Goal: Task Accomplishment & Management: Use online tool/utility

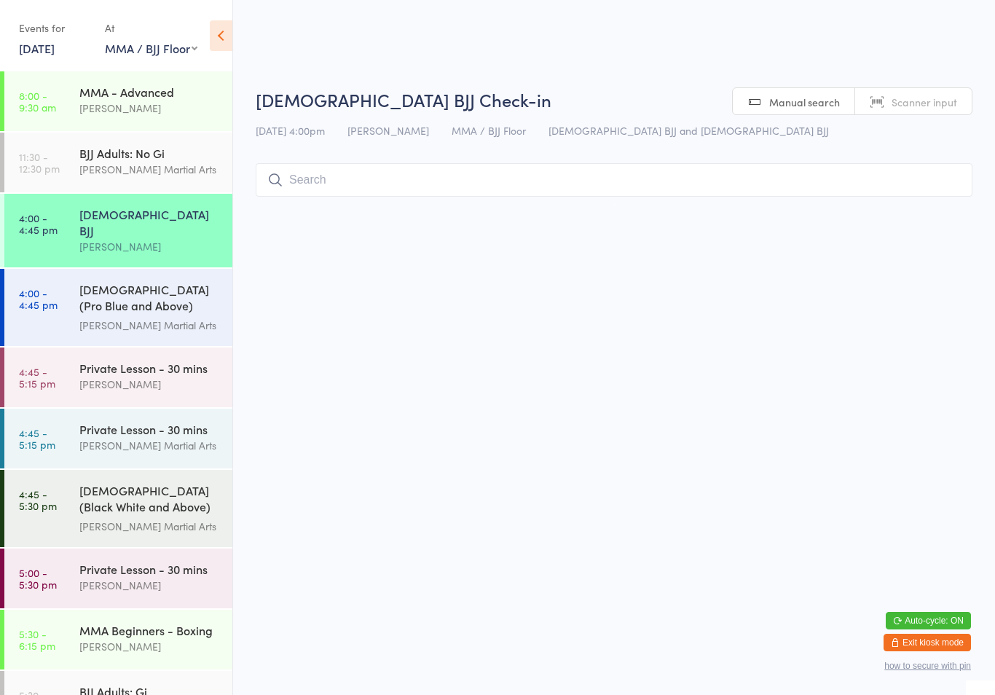
select select "1"
click at [178, 317] on div "[PERSON_NAME] Martial Arts" at bounding box center [149, 325] width 141 height 17
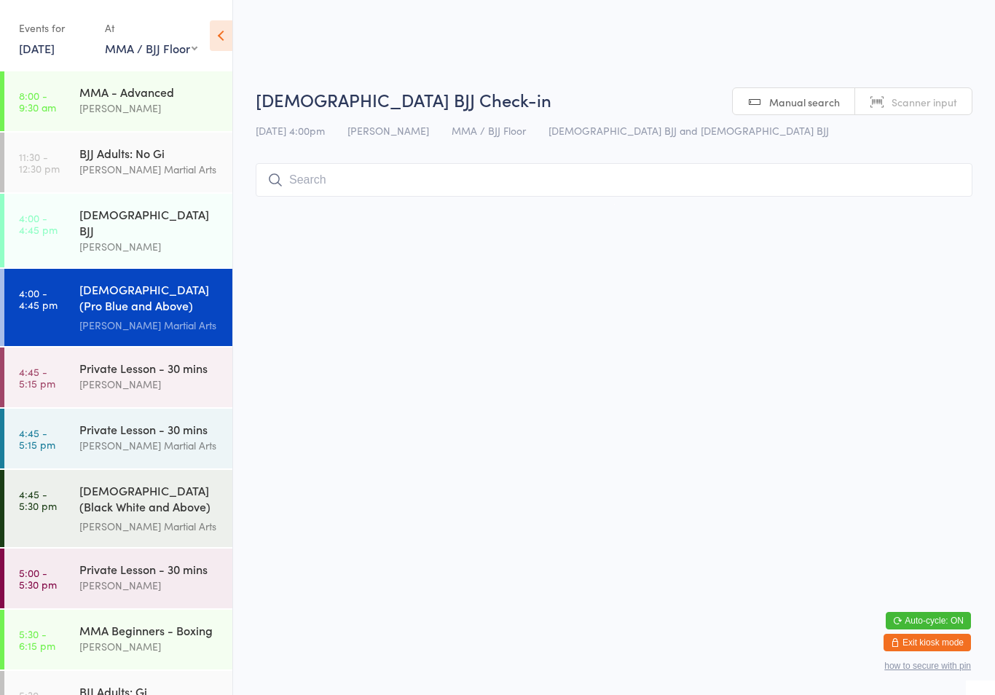
click at [428, 170] on input "search" at bounding box center [614, 180] width 717 height 34
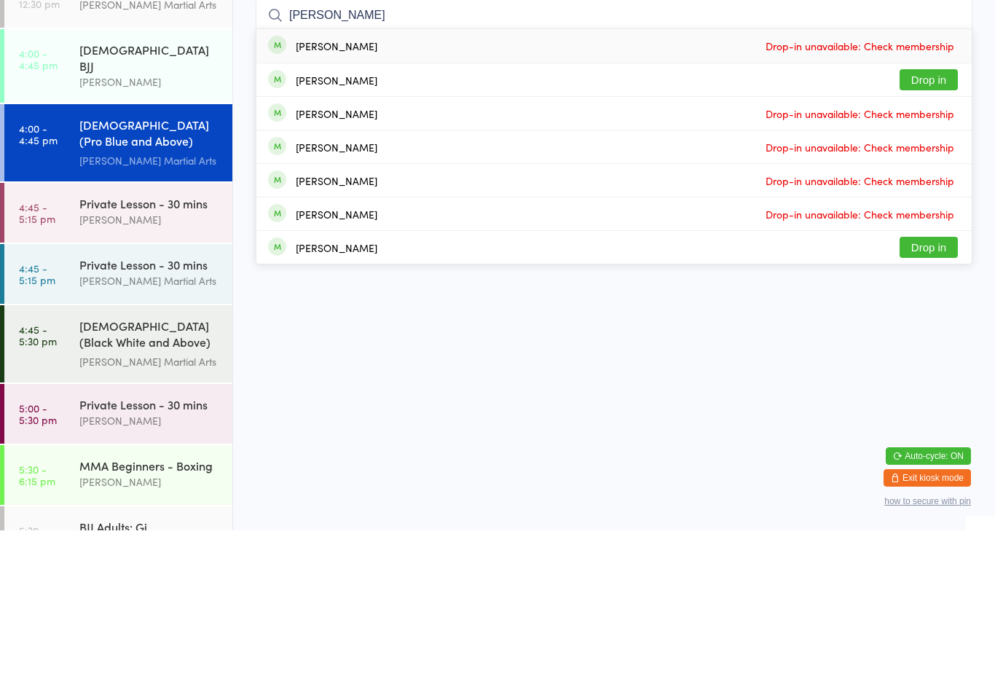
type input "[PERSON_NAME]"
click at [939, 234] on button "Drop in" at bounding box center [929, 244] width 58 height 21
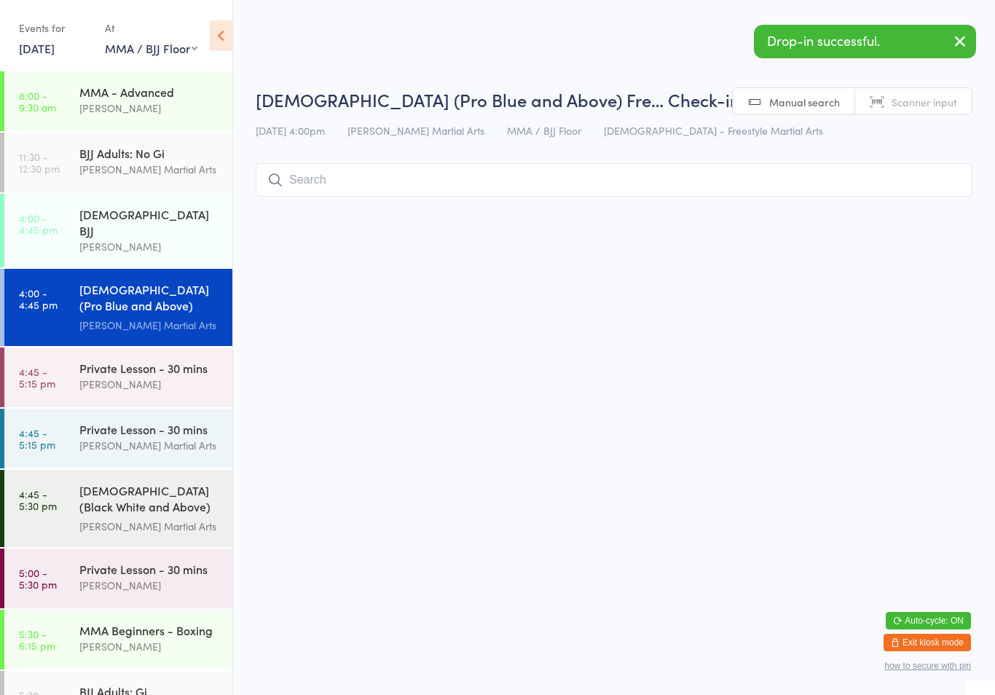
click at [419, 187] on input "search" at bounding box center [614, 180] width 717 height 34
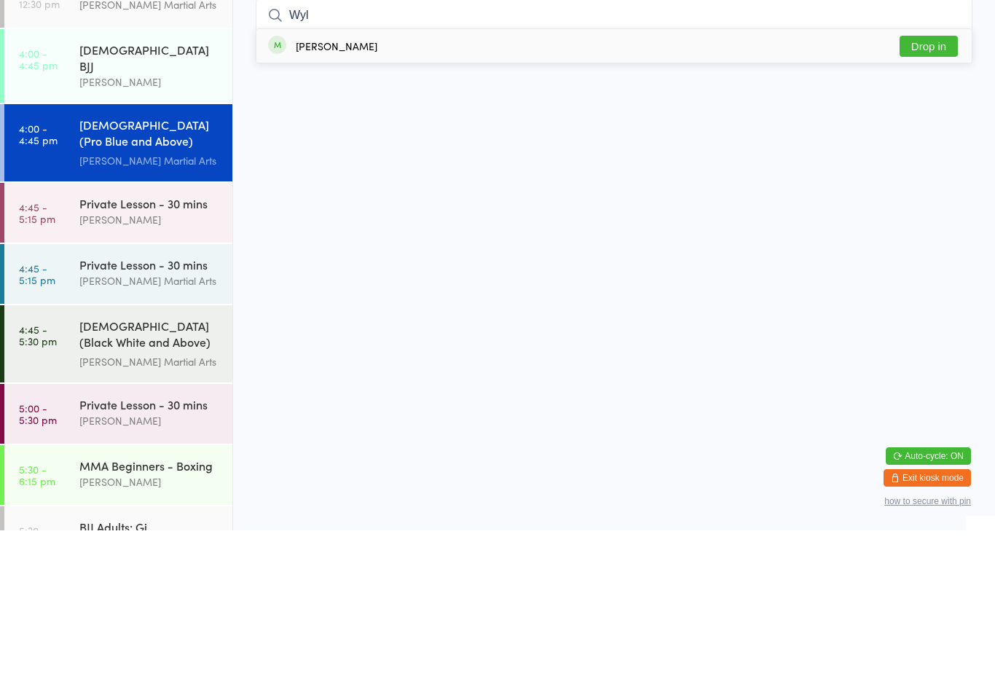
type input "Wyl"
click at [948, 200] on button "Drop in" at bounding box center [929, 210] width 58 height 21
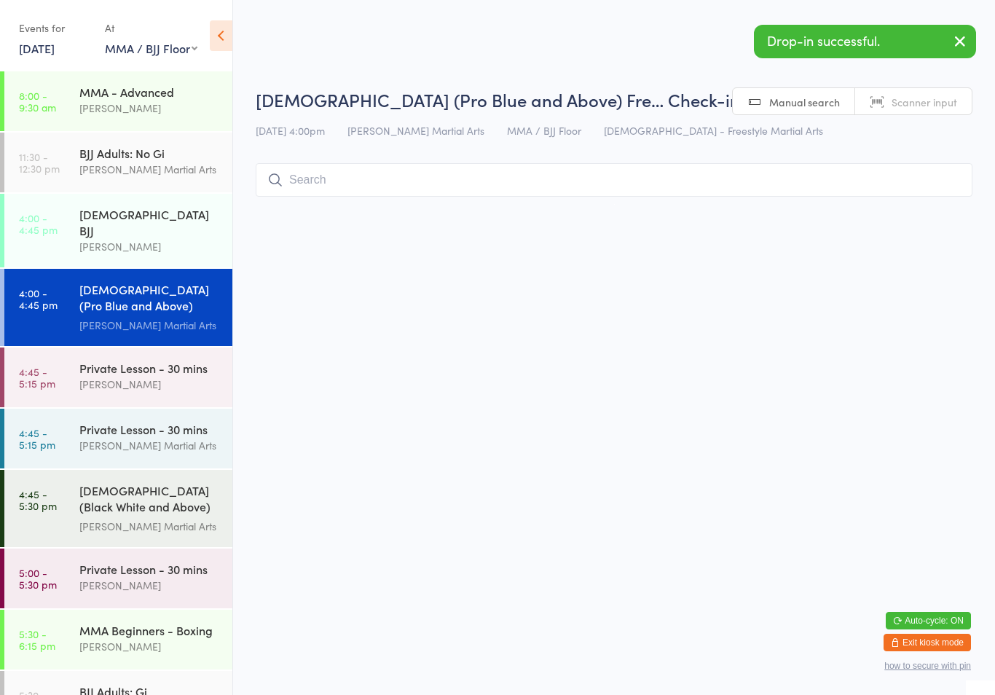
click at [866, 176] on input "search" at bounding box center [614, 180] width 717 height 34
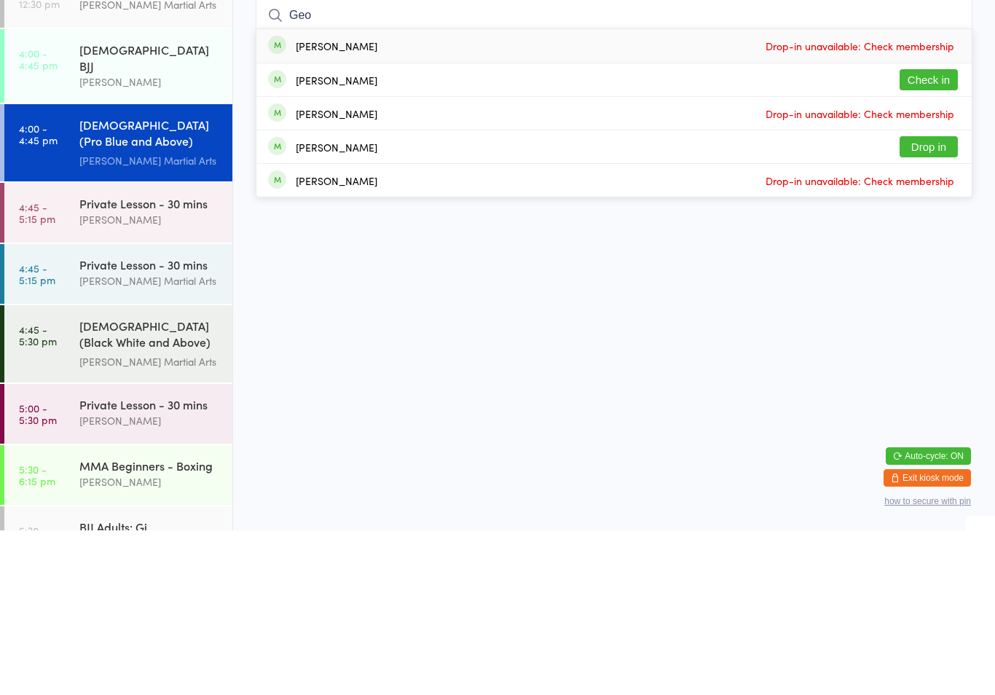
type input "Geo"
click at [939, 234] on button "Check in" at bounding box center [929, 244] width 58 height 21
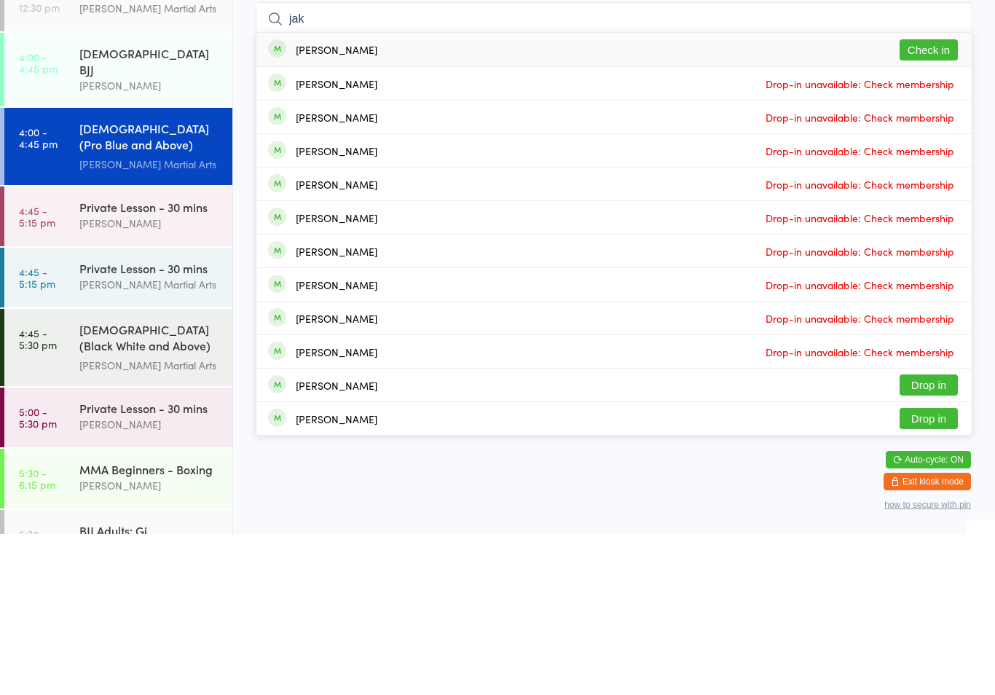
type input "jak"
click at [936, 200] on button "Check in" at bounding box center [929, 210] width 58 height 21
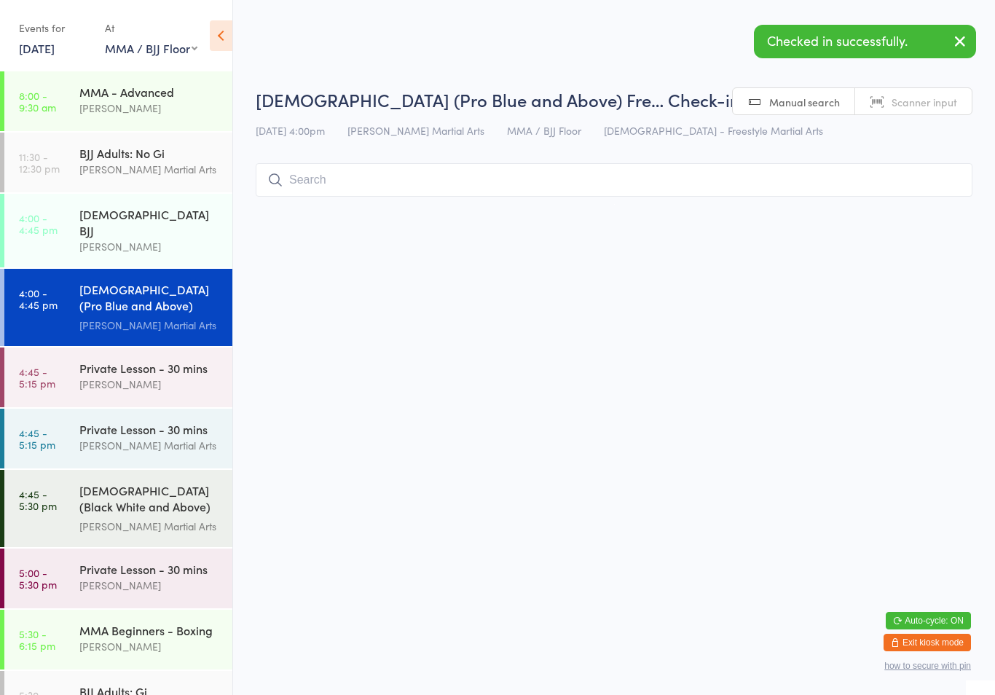
click at [404, 197] on input "search" at bounding box center [614, 180] width 717 height 34
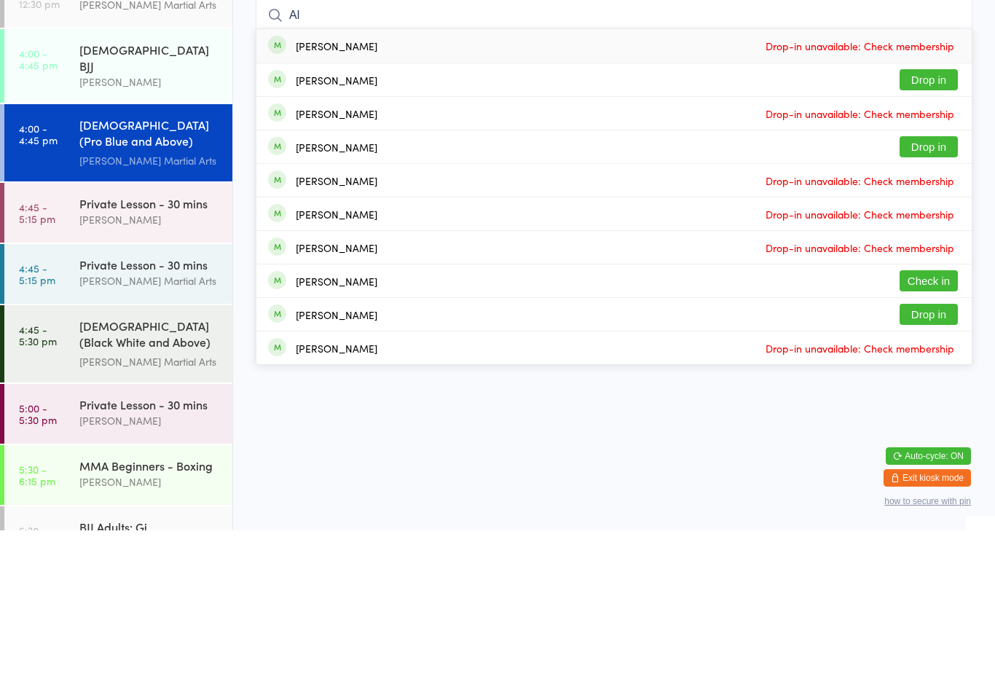
type input "Al"
click at [931, 435] on button "Check in" at bounding box center [929, 445] width 58 height 21
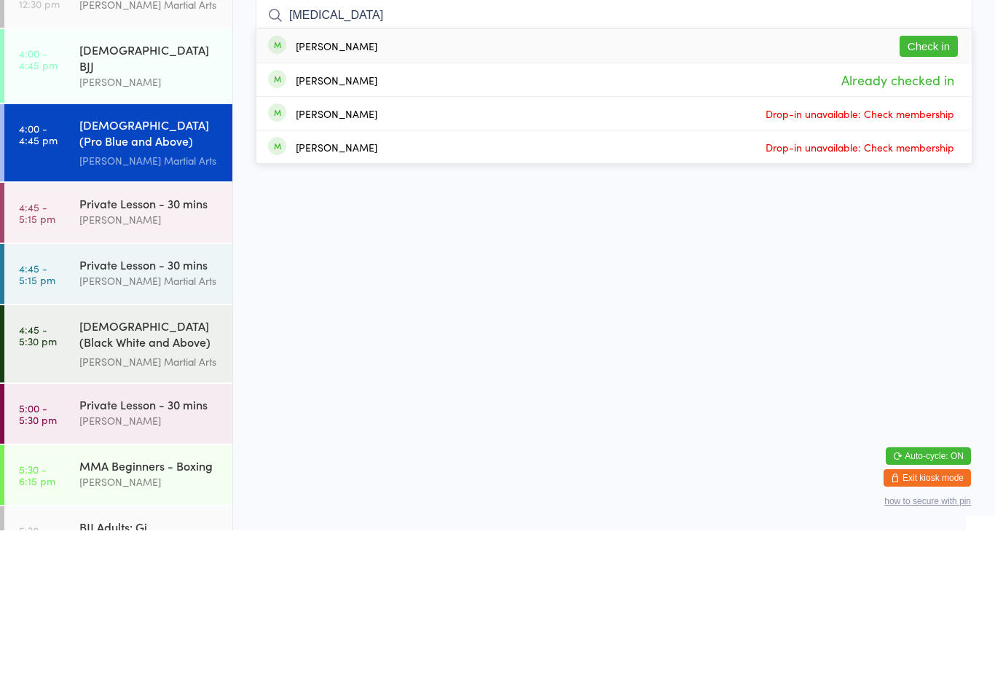
type input "[MEDICAL_DATA]"
click at [952, 200] on button "Check in" at bounding box center [929, 210] width 58 height 21
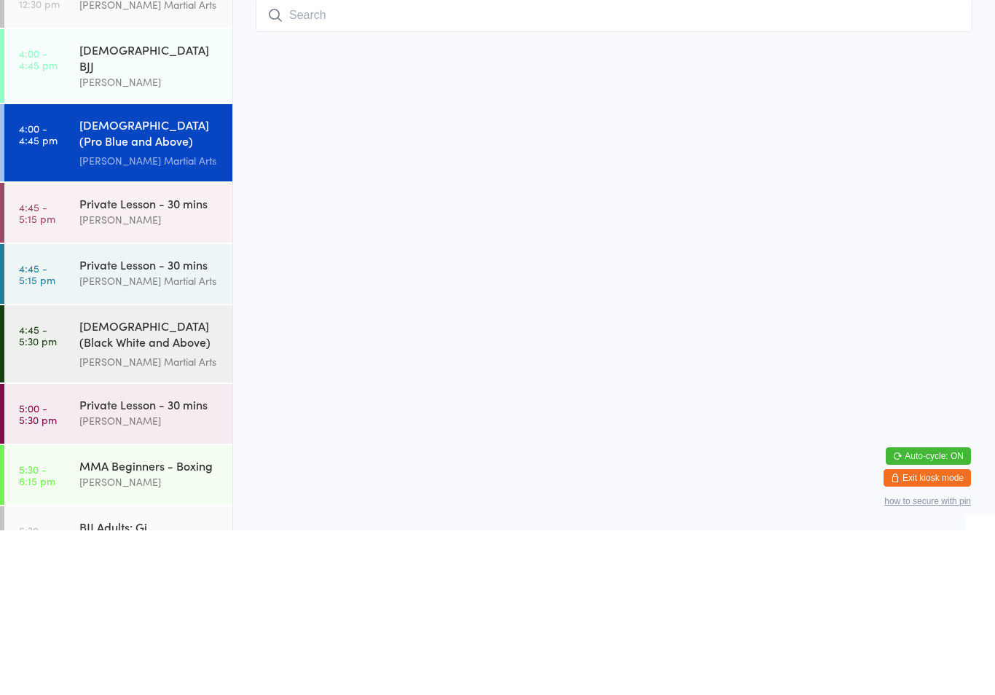
click at [914, 163] on input "search" at bounding box center [614, 180] width 717 height 34
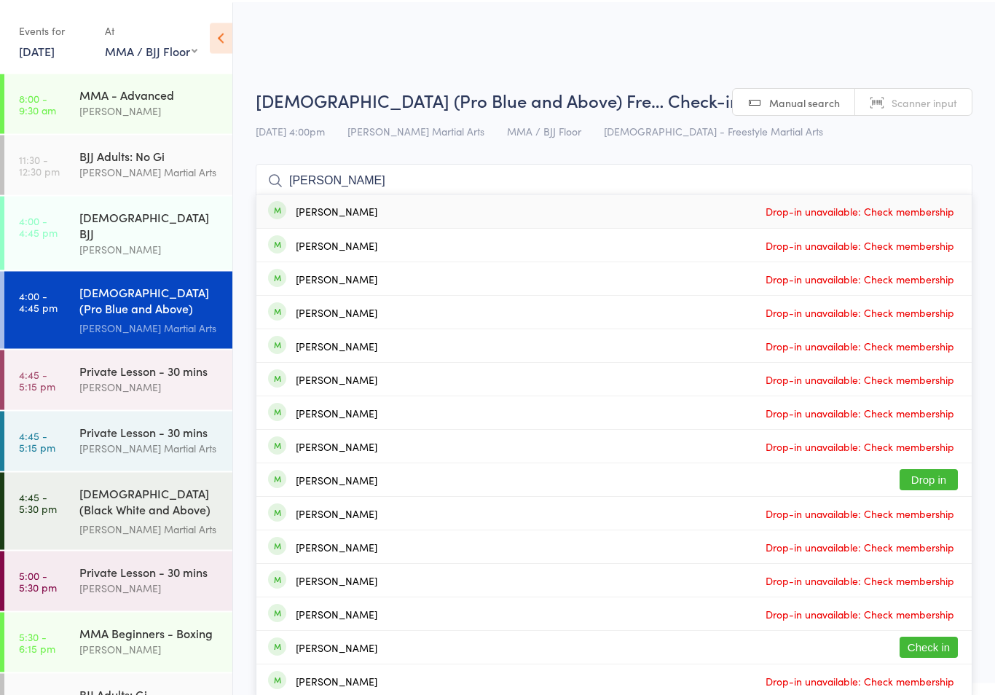
scroll to position [4, 0]
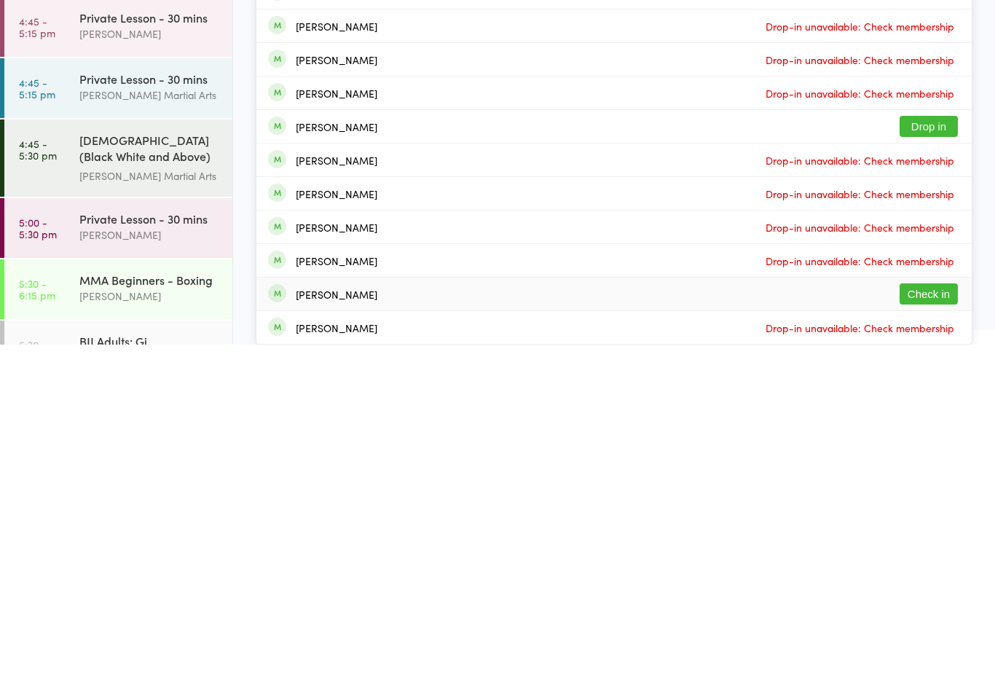
type input "[PERSON_NAME]"
click at [931, 634] on button "Check in" at bounding box center [929, 644] width 58 height 21
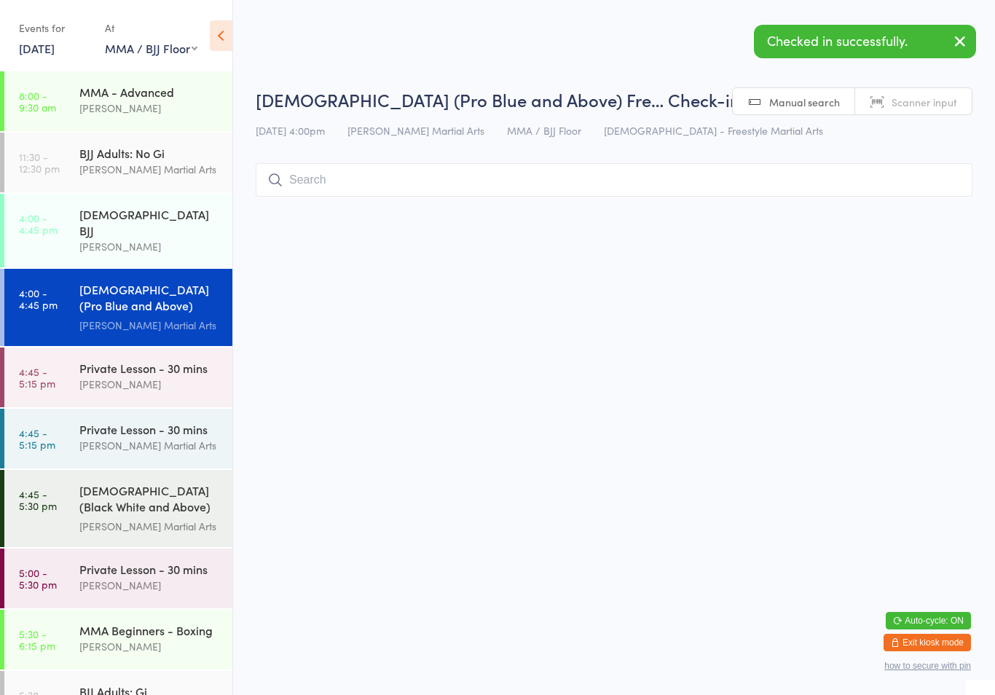
click at [180, 238] on div "[PERSON_NAME]" at bounding box center [149, 246] width 141 height 17
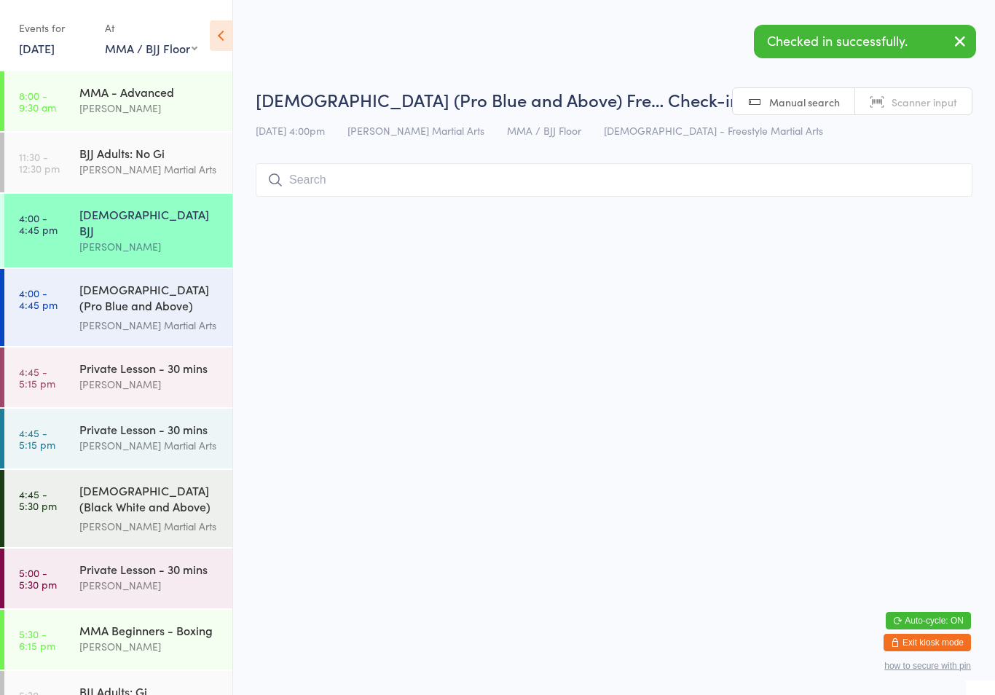
click at [696, 197] on input "search" at bounding box center [614, 180] width 717 height 34
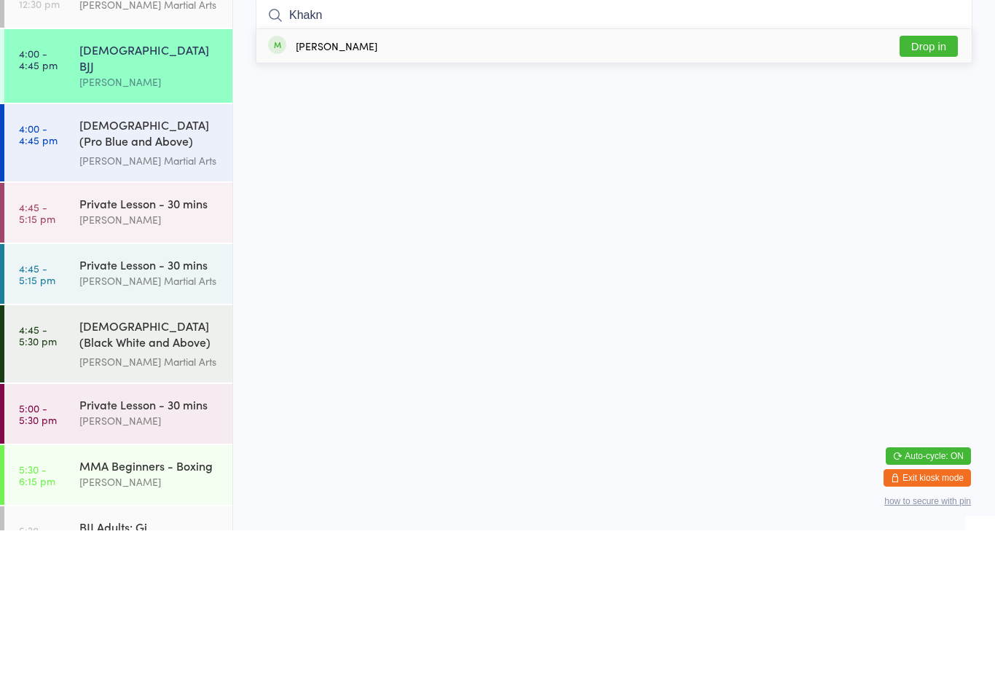
type input "Khakn"
click at [933, 200] on button "Drop in" at bounding box center [929, 210] width 58 height 21
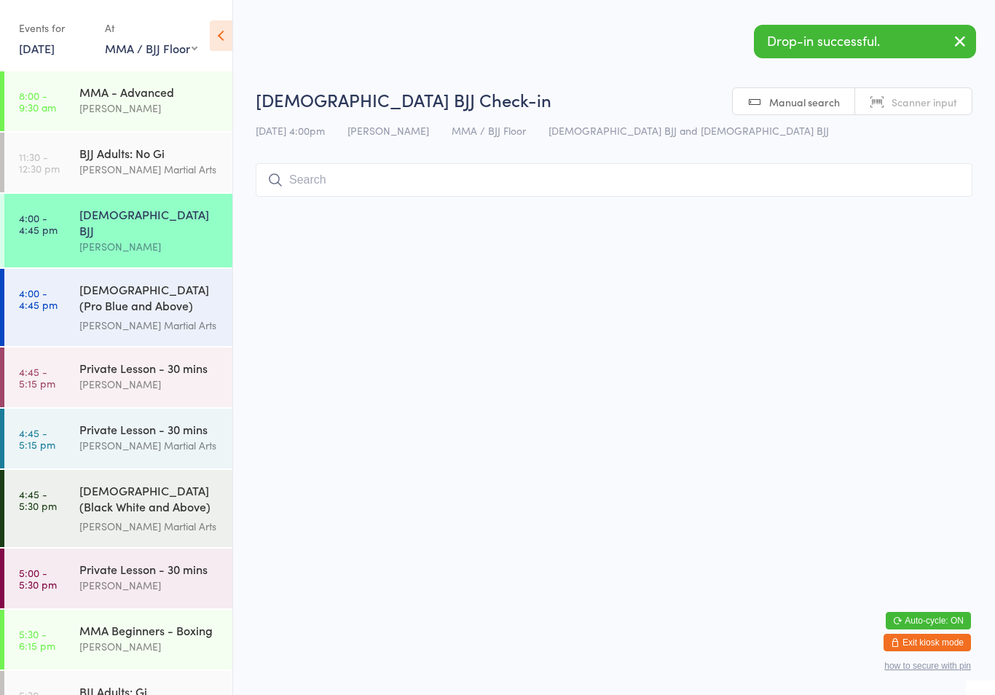
click at [109, 288] on div "[DEMOGRAPHIC_DATA] (Pro Blue and Above) Freestyle Martial Arts" at bounding box center [149, 299] width 141 height 36
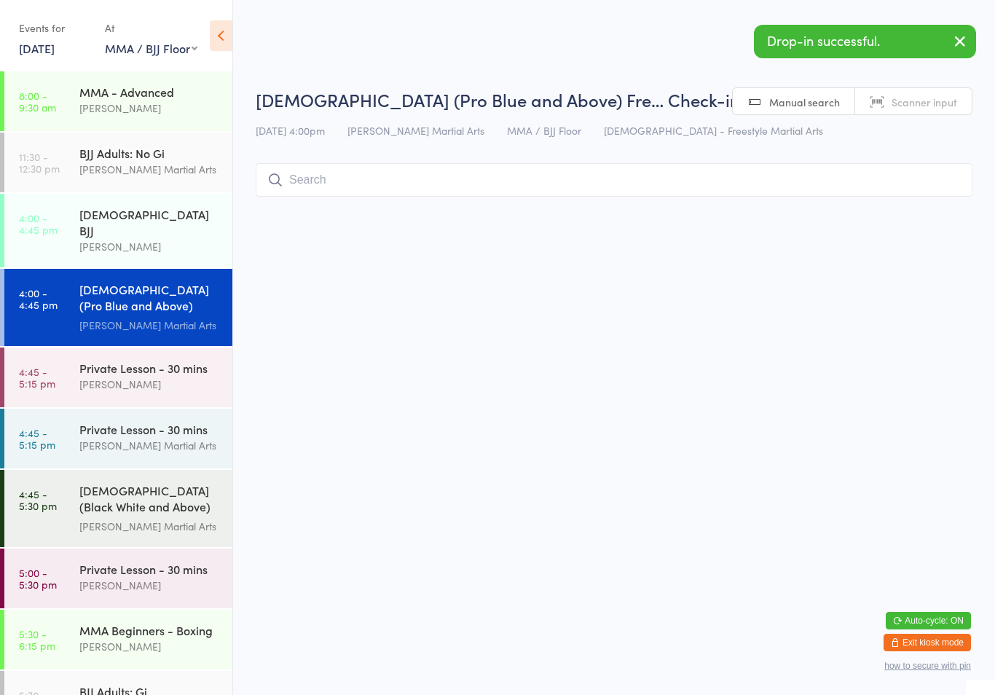
click at [590, 170] on input "search" at bounding box center [614, 180] width 717 height 34
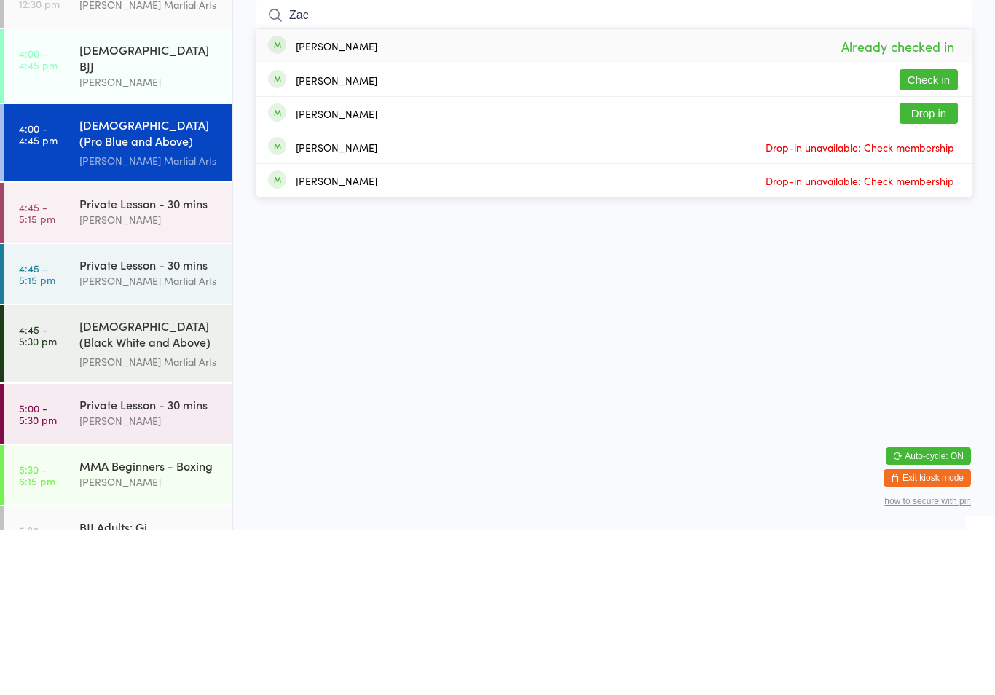
type input "Zac"
click at [944, 234] on button "Check in" at bounding box center [929, 244] width 58 height 21
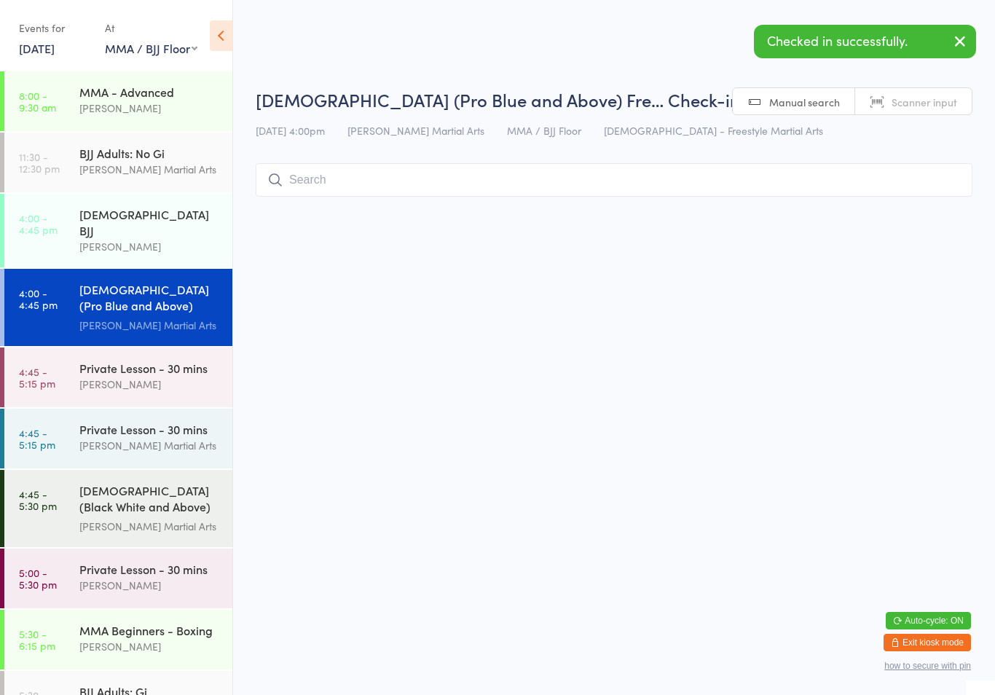
click at [888, 196] on input "search" at bounding box center [614, 180] width 717 height 34
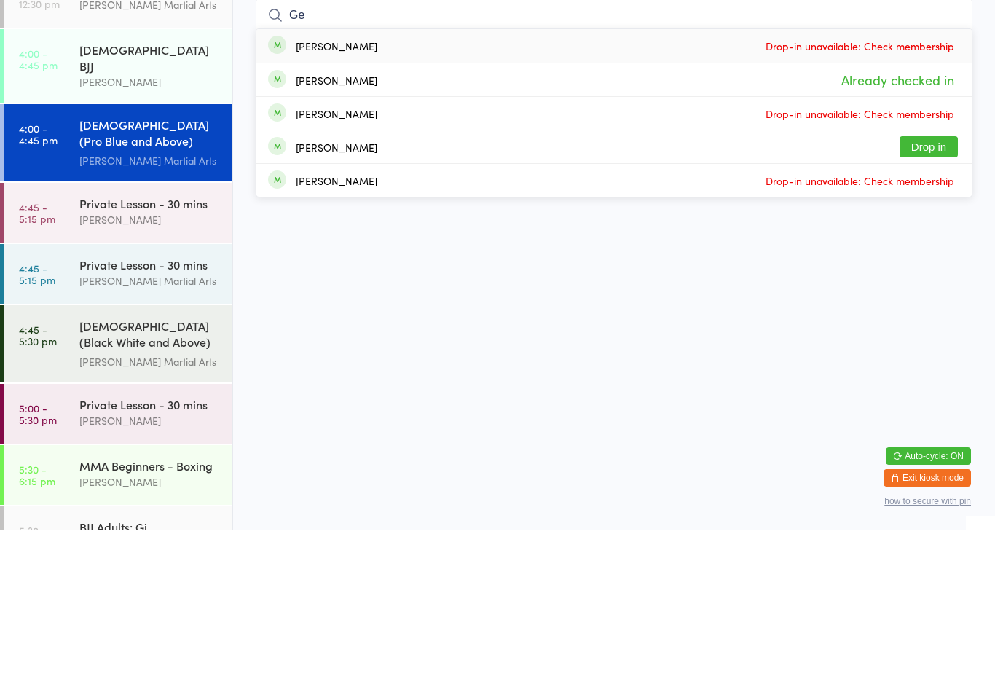
type input "G"
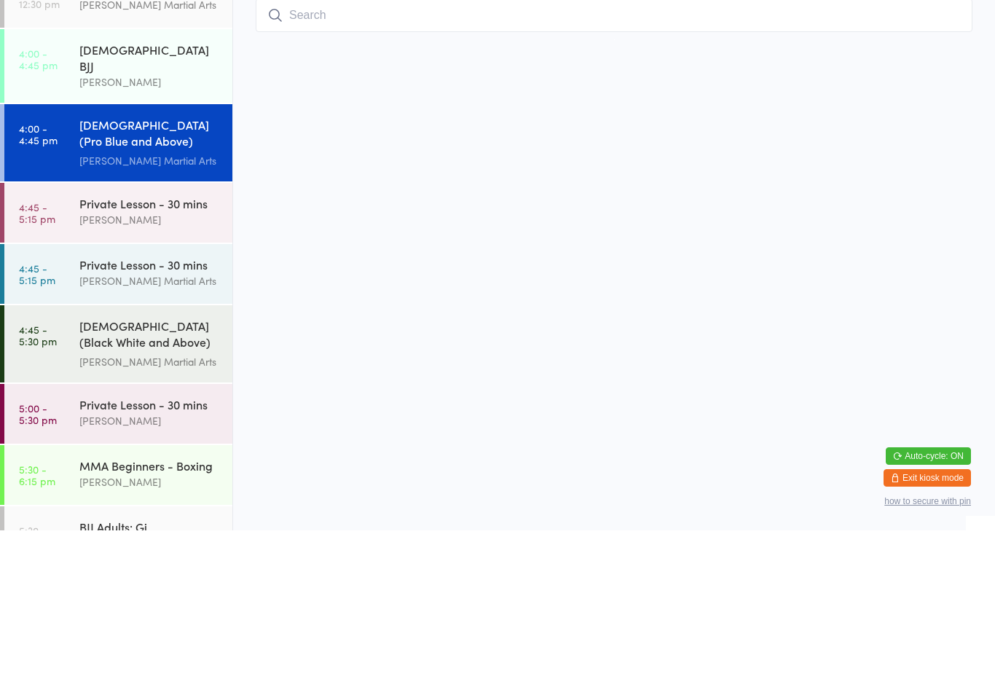
click at [93, 238] on div "[PERSON_NAME]" at bounding box center [149, 246] width 141 height 17
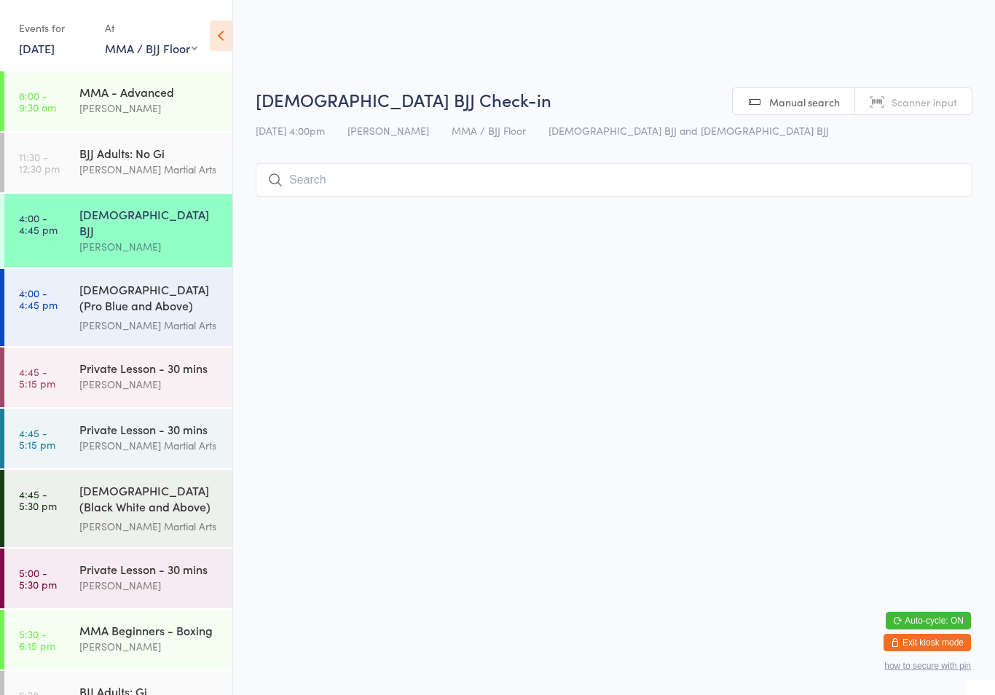
click at [328, 184] on input "search" at bounding box center [614, 180] width 717 height 34
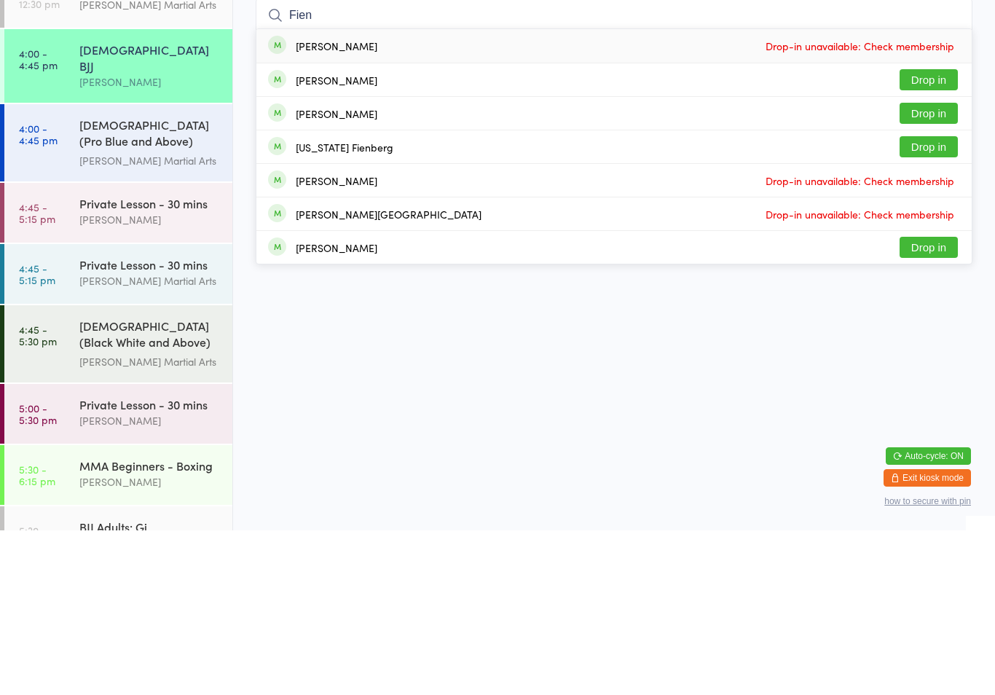
type input "Fien"
click at [947, 234] on button "Drop in" at bounding box center [929, 244] width 58 height 21
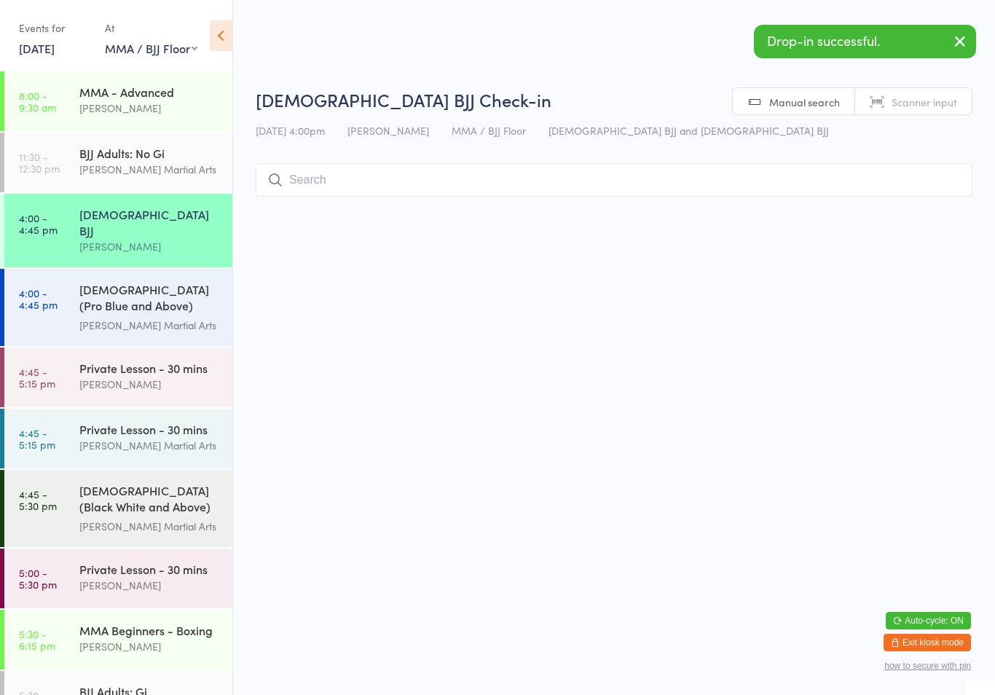
click at [410, 176] on input "search" at bounding box center [614, 180] width 717 height 34
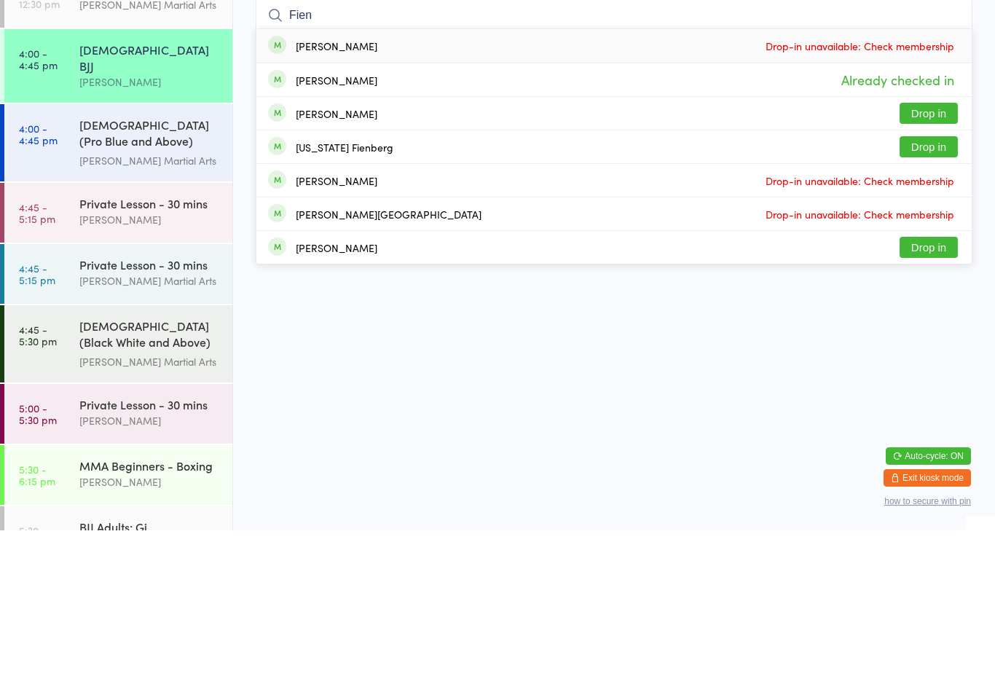
type input "Fien"
click at [925, 267] on button "Drop in" at bounding box center [929, 277] width 58 height 21
type input "fien"
click at [940, 402] on button "Drop in" at bounding box center [929, 412] width 58 height 21
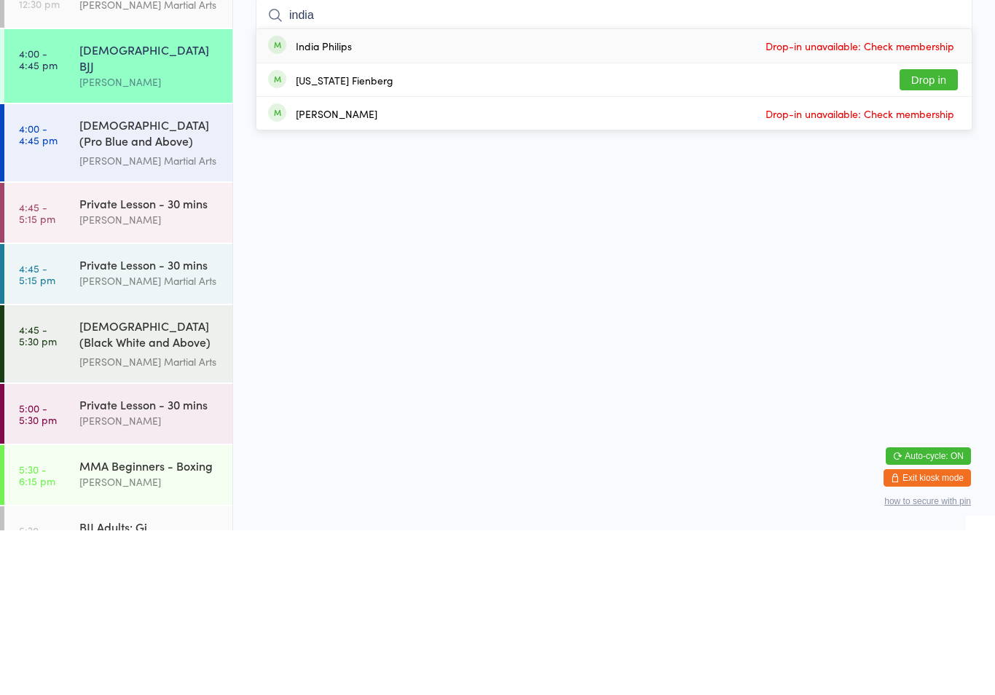
type input "india"
click at [936, 234] on button "Drop in" at bounding box center [929, 244] width 58 height 21
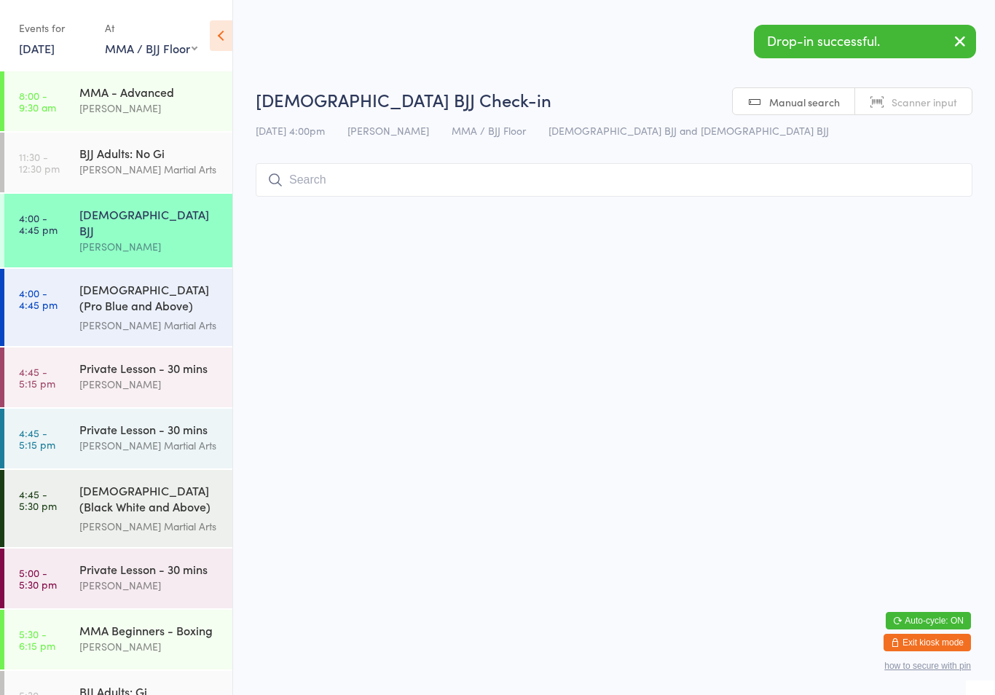
click at [174, 317] on div "[PERSON_NAME] Martial Arts" at bounding box center [149, 325] width 141 height 17
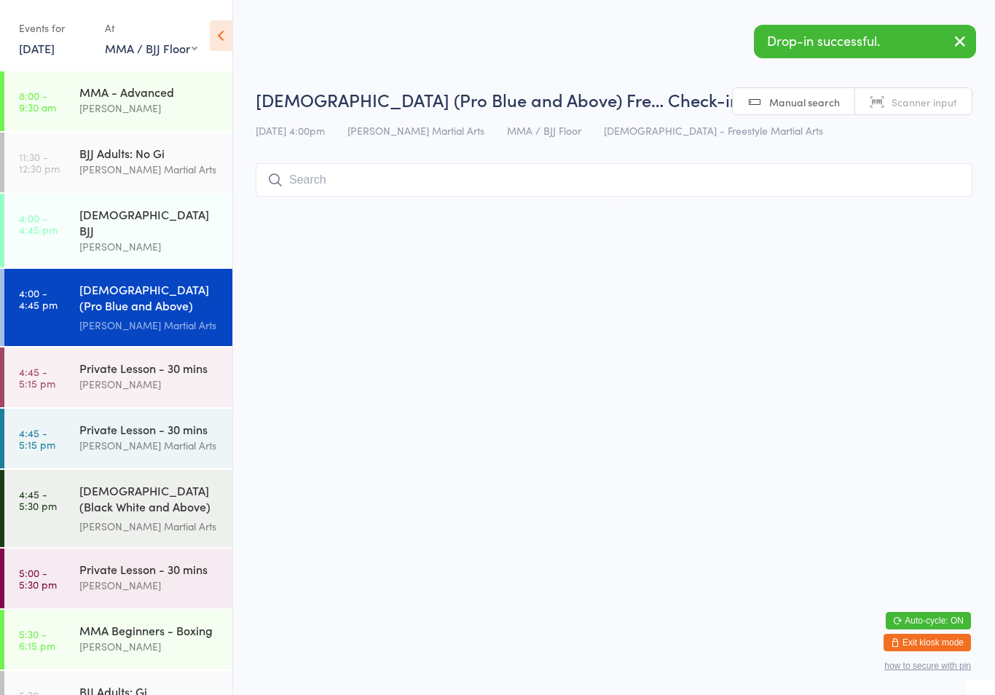
click at [561, 167] on input "search" at bounding box center [614, 180] width 717 height 34
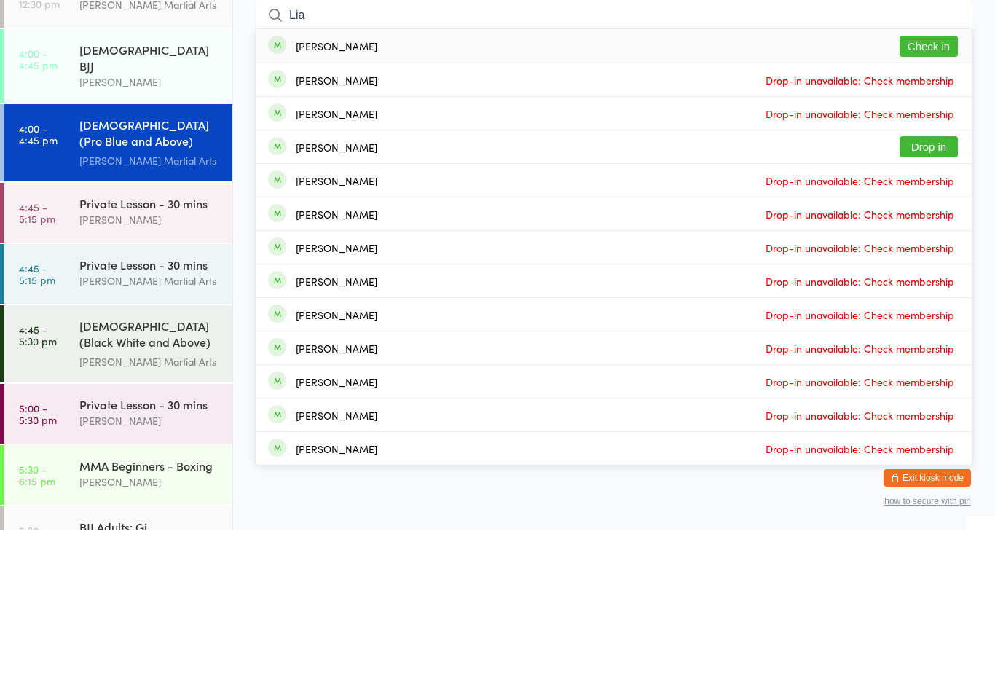
type input "Lia"
click at [934, 200] on button "Check in" at bounding box center [929, 210] width 58 height 21
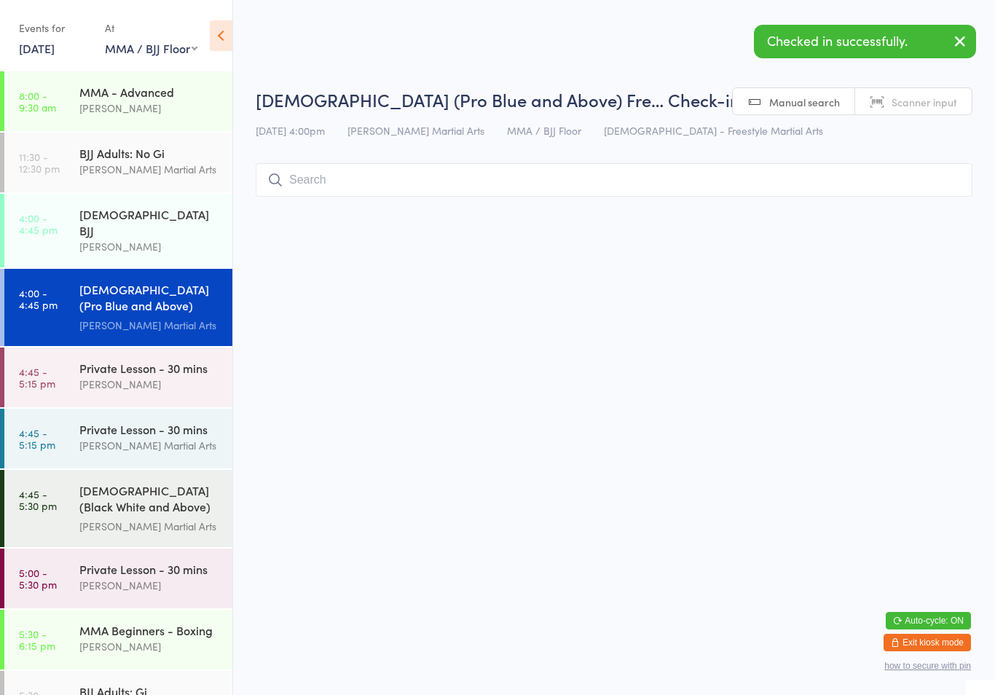
click at [335, 197] on input "search" at bounding box center [614, 180] width 717 height 34
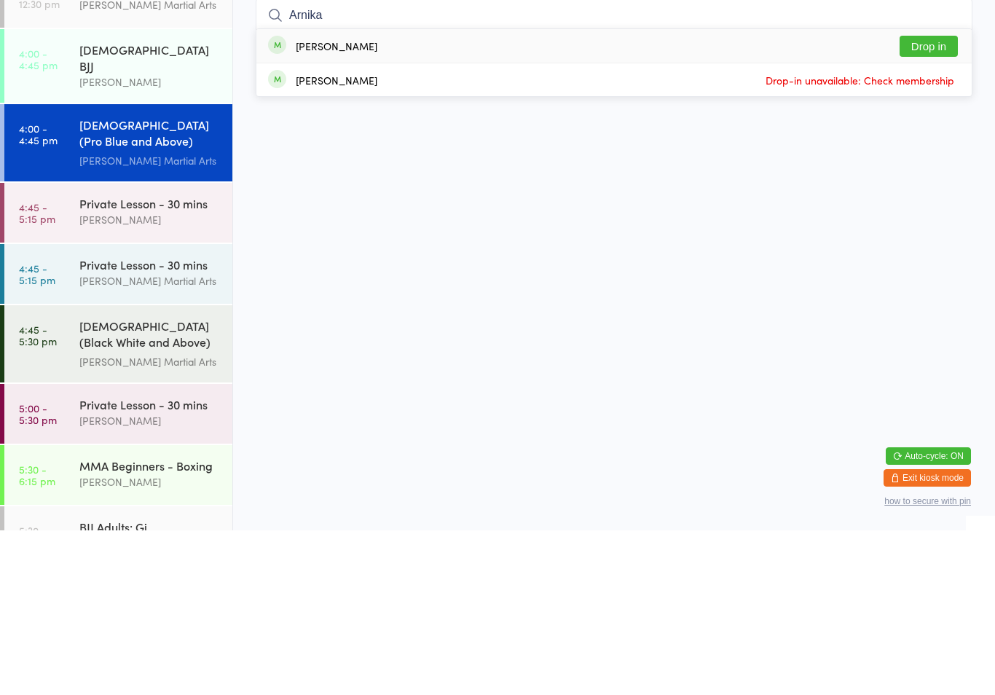
type input "Arnika"
click at [955, 200] on button "Drop in" at bounding box center [929, 210] width 58 height 21
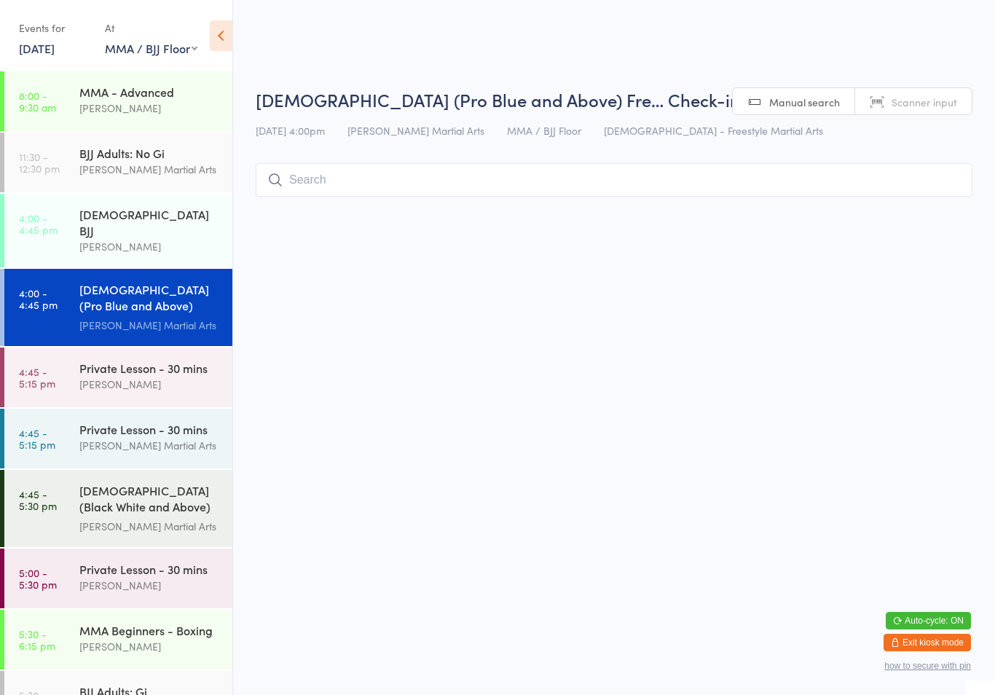
click at [762, 191] on input "search" at bounding box center [614, 180] width 717 height 34
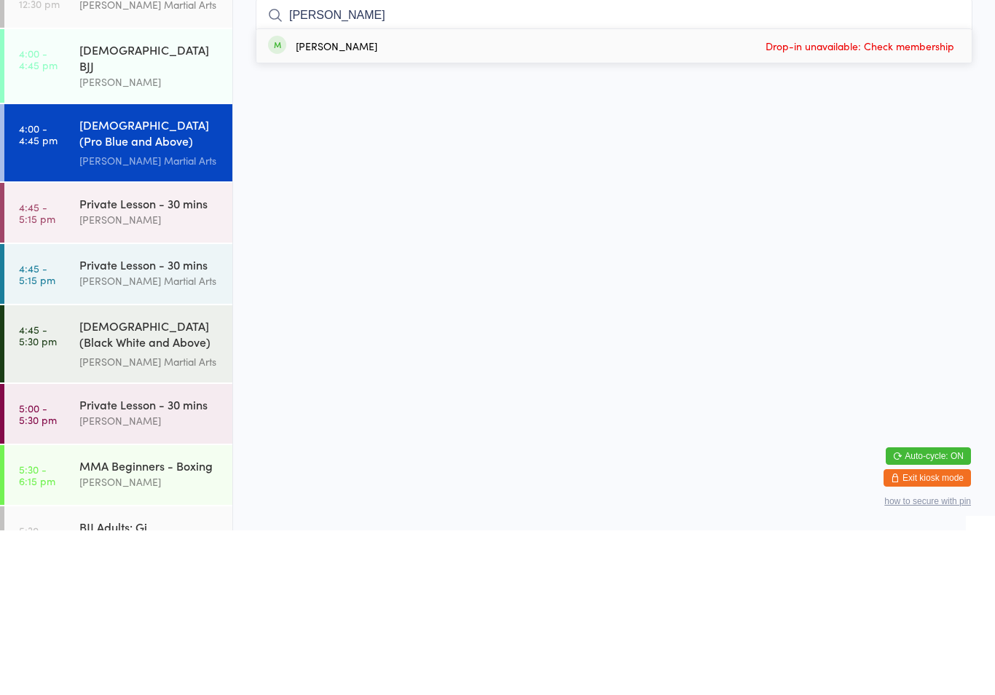
type input "[PERSON_NAME]"
click at [370, 194] on div "[PERSON_NAME] Drop-in unavailable: Check membership" at bounding box center [614, 211] width 716 height 34
type input "[PERSON_NAME]"
click at [938, 200] on span "Drop-in unavailable: Check membership" at bounding box center [860, 211] width 196 height 22
click at [58, 194] on link "4:00 - 4:45 pm [DEMOGRAPHIC_DATA] [PERSON_NAME]" at bounding box center [118, 231] width 228 height 74
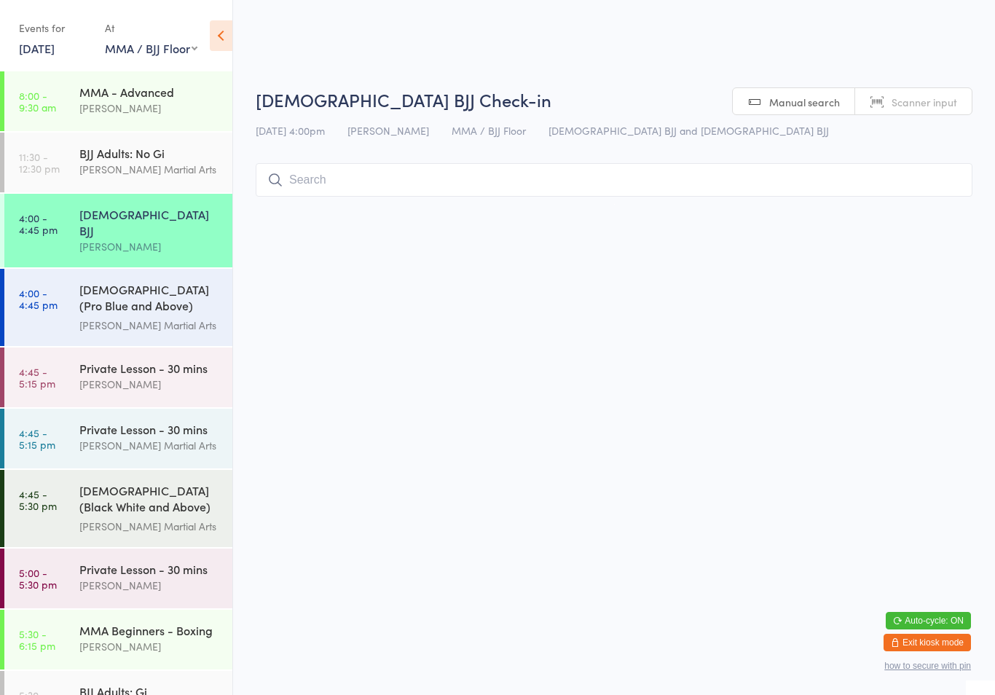
click at [519, 184] on input "search" at bounding box center [614, 180] width 717 height 34
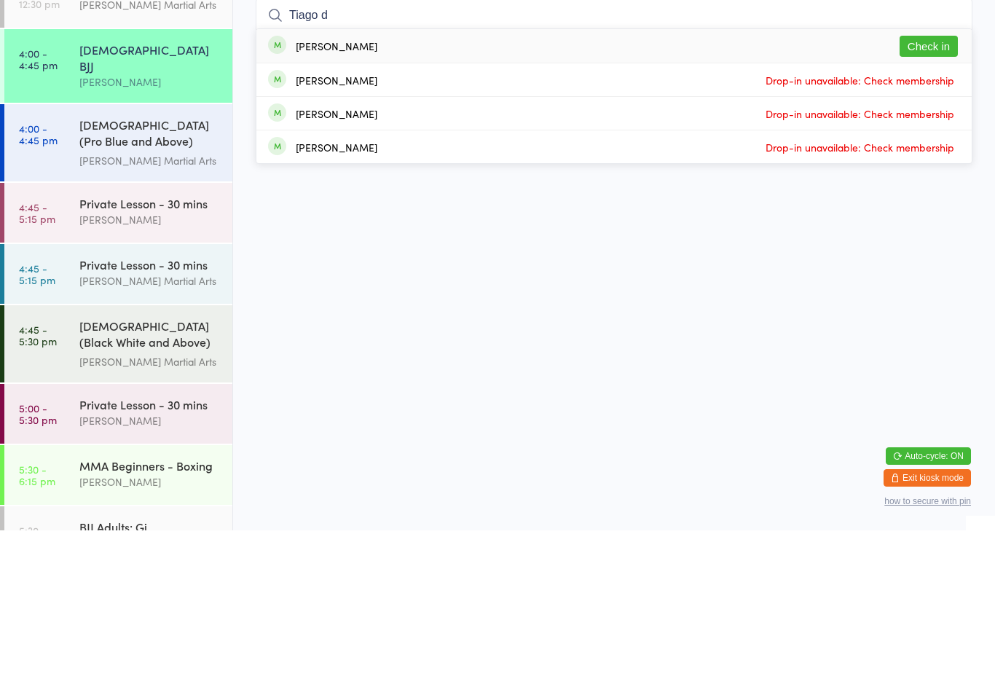
type input "Tiago d"
click at [933, 200] on button "Check in" at bounding box center [929, 210] width 58 height 21
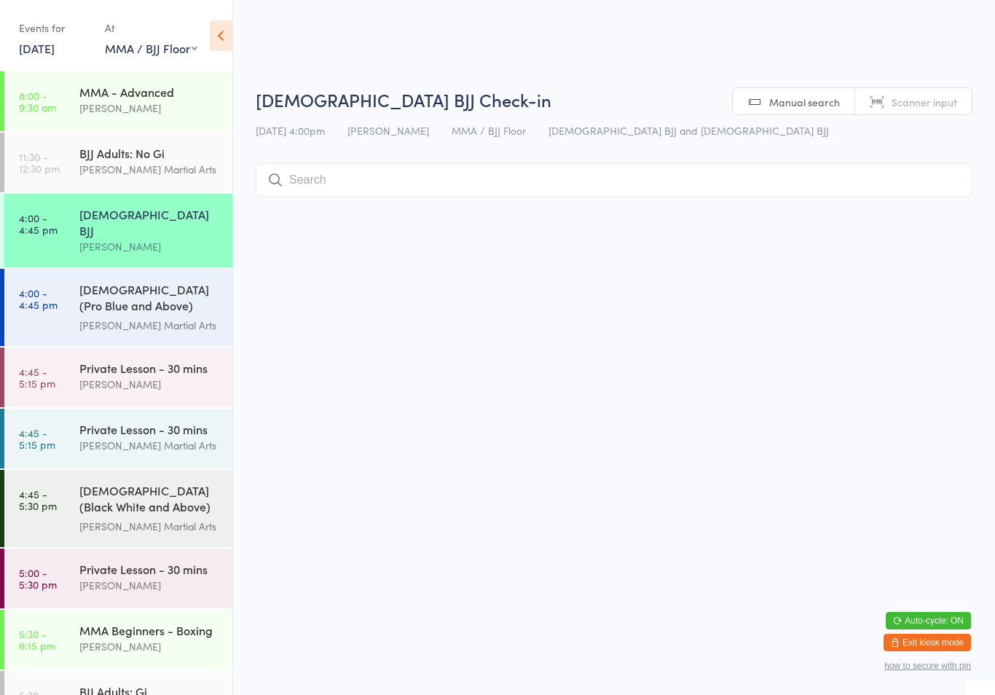
click at [166, 283] on div "[DEMOGRAPHIC_DATA] (Pro Blue and Above) Freestyle Martial Arts" at bounding box center [149, 299] width 141 height 36
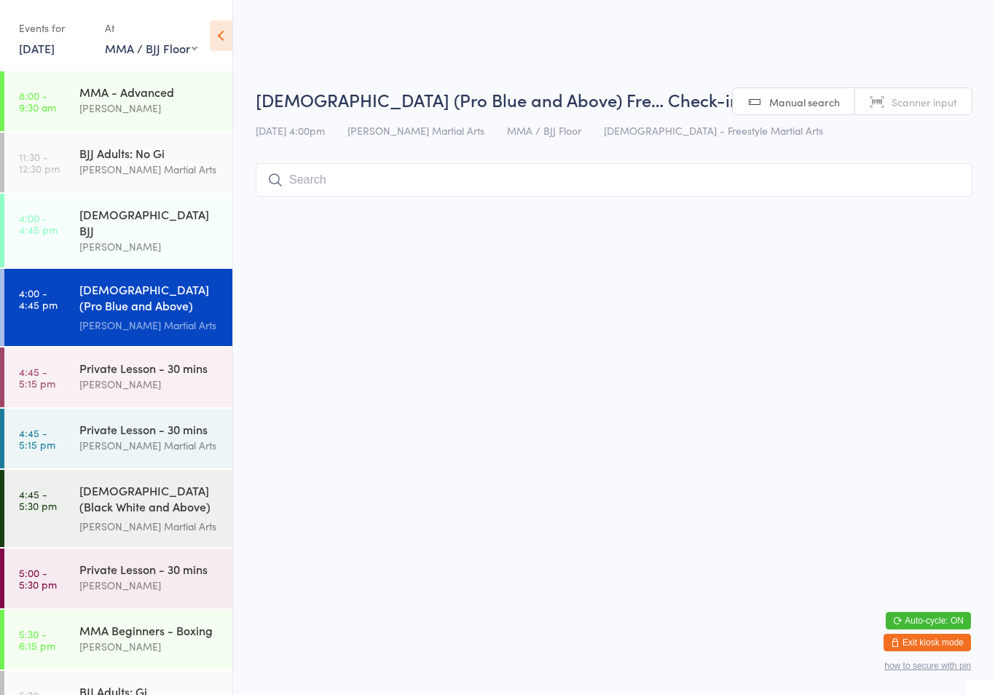
click at [420, 174] on input "search" at bounding box center [614, 180] width 717 height 34
click at [397, 182] on input "search" at bounding box center [614, 180] width 717 height 34
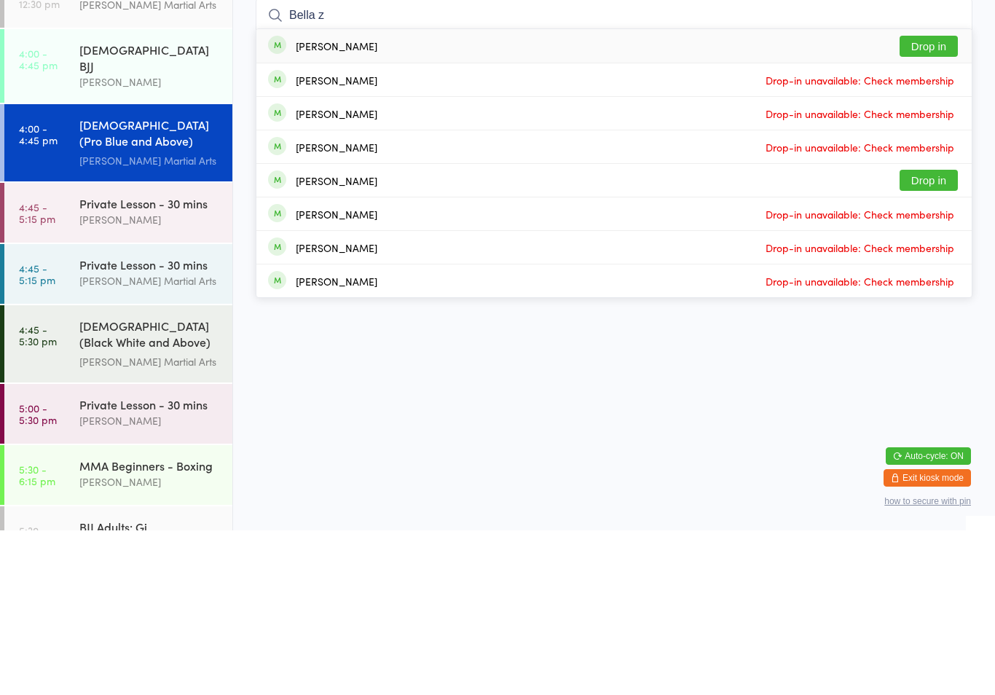
type input "Bella z"
click at [940, 200] on button "Drop in" at bounding box center [929, 210] width 58 height 21
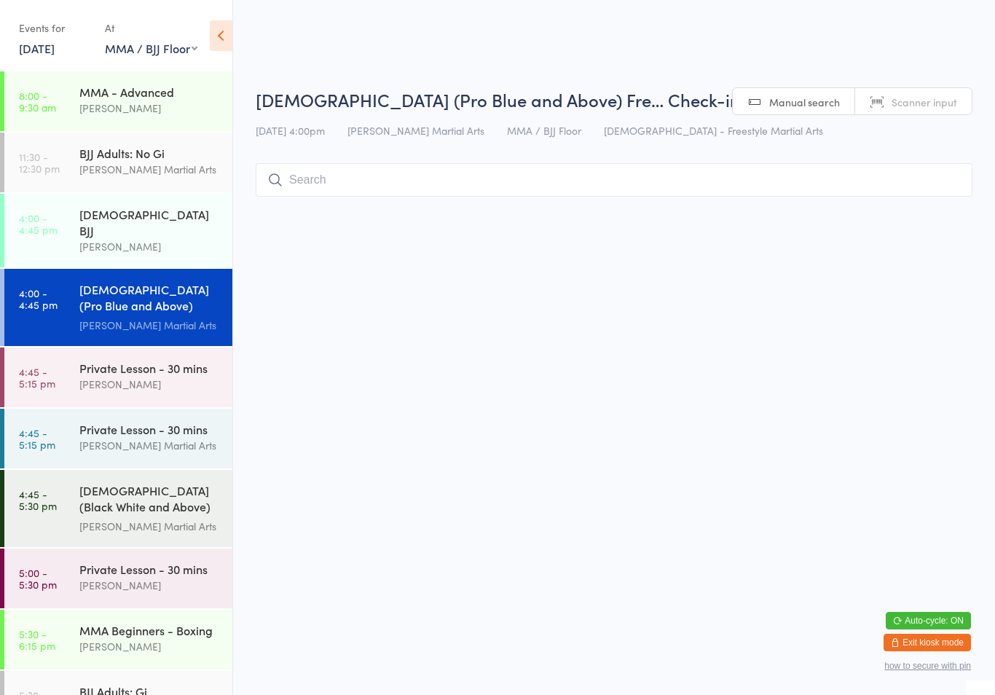
click at [748, 183] on input "search" at bounding box center [614, 180] width 717 height 34
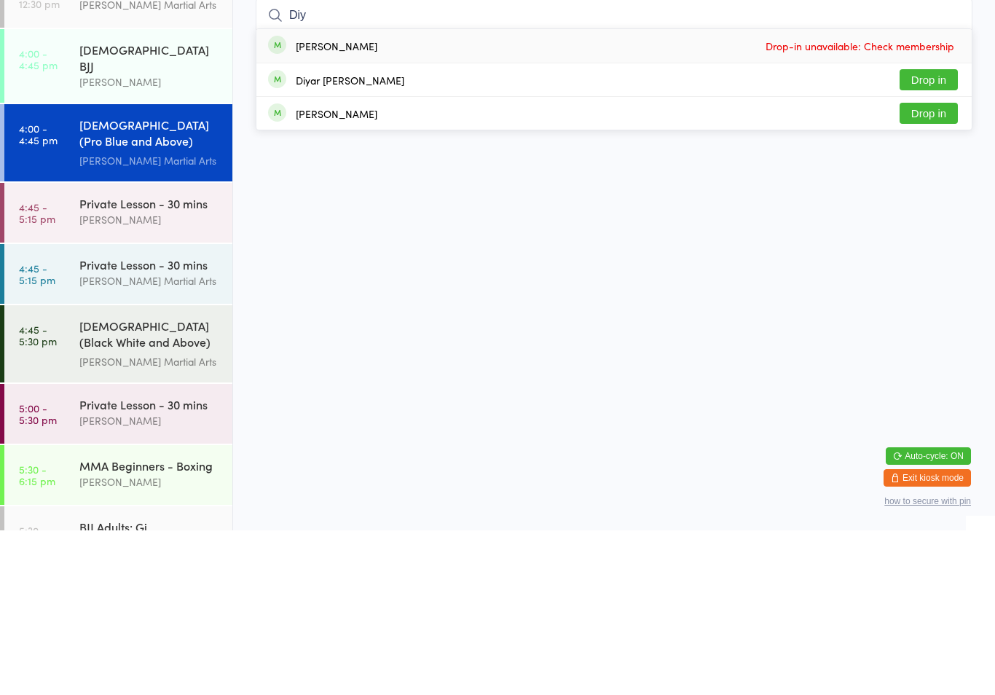
type input "Diy"
click at [939, 234] on button "Drop in" at bounding box center [929, 244] width 58 height 21
